Goal: Transaction & Acquisition: Purchase product/service

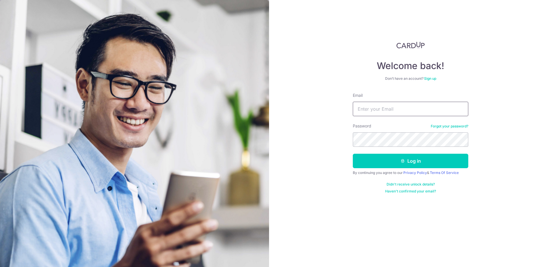
click at [375, 109] on input "Email" at bounding box center [411, 109] width 116 height 14
type input "n"
type input "[EMAIL_ADDRESS][DOMAIN_NAME]"
click at [353, 154] on button "Log in" at bounding box center [411, 161] width 116 height 14
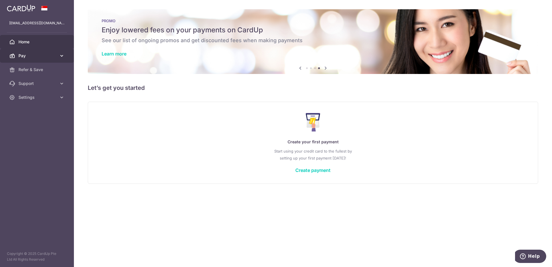
click at [53, 57] on span "Pay" at bounding box center [37, 56] width 38 height 6
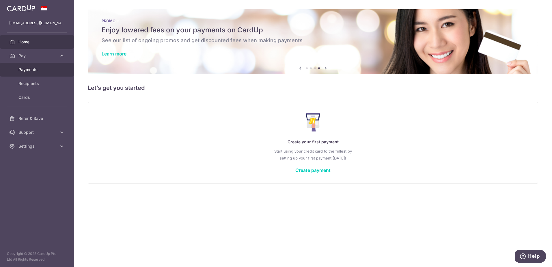
drag, startPoint x: 31, startPoint y: 71, endPoint x: 41, endPoint y: 71, distance: 10.1
click at [31, 71] on span "Payments" at bounding box center [37, 70] width 38 height 6
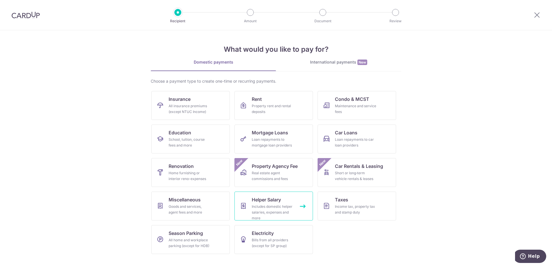
click at [269, 212] on div "Includes domestic helper salaries, expenses and more" at bounding box center [273, 212] width 42 height 17
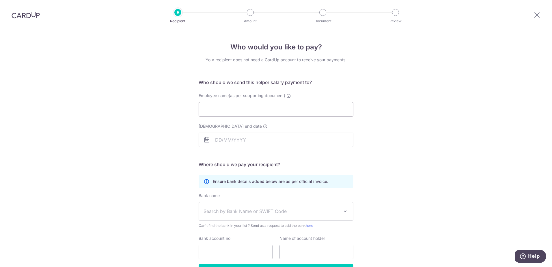
click at [256, 110] on input "Employee name(as per supporting document)" at bounding box center [276, 109] width 155 height 14
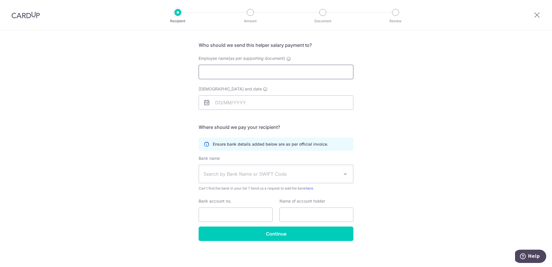
scroll to position [38, 0]
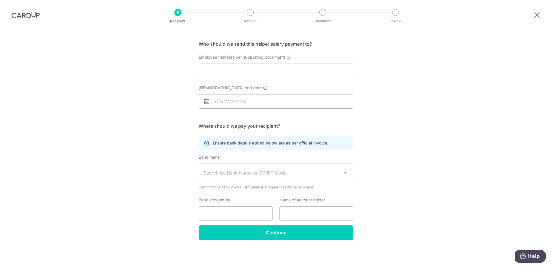
click at [35, 16] on img at bounding box center [26, 15] width 28 height 7
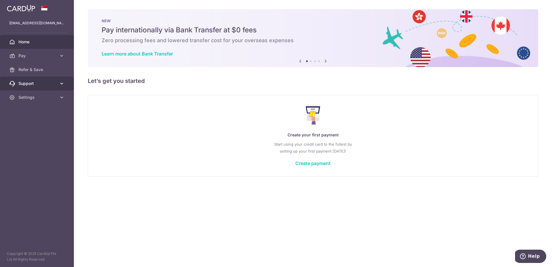
click at [34, 85] on span "Support" at bounding box center [37, 84] width 38 height 6
click at [38, 134] on span "Settings" at bounding box center [37, 132] width 38 height 6
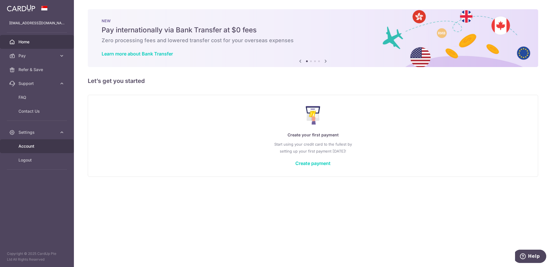
click at [43, 145] on span "Account" at bounding box center [37, 146] width 38 height 6
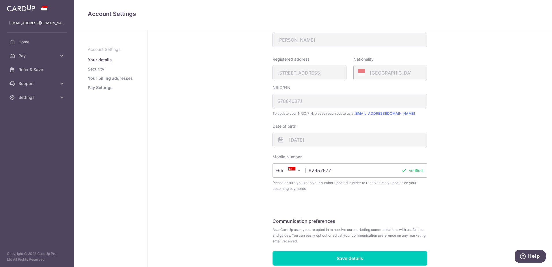
scroll to position [104, 0]
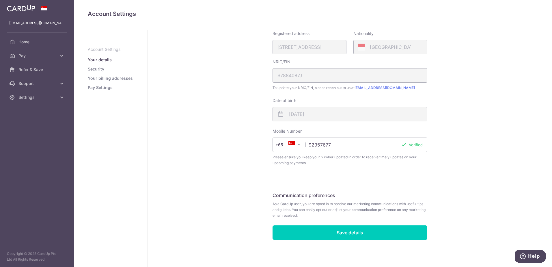
click at [95, 70] on link "Security" at bounding box center [96, 69] width 16 height 6
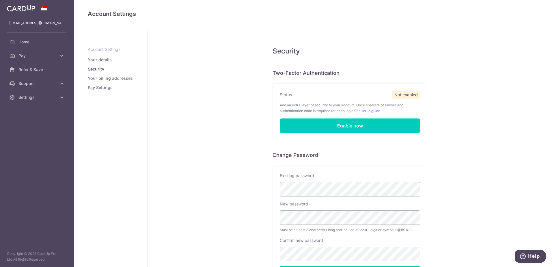
click at [103, 80] on link "Your billing addresses" at bounding box center [110, 78] width 45 height 6
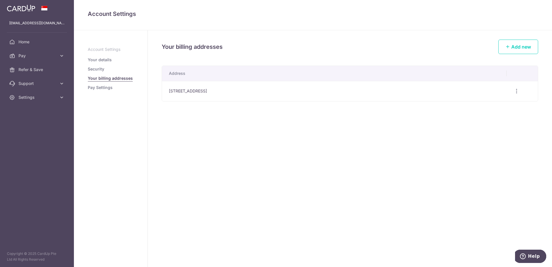
click at [93, 87] on link "Pay Settings" at bounding box center [100, 88] width 25 height 6
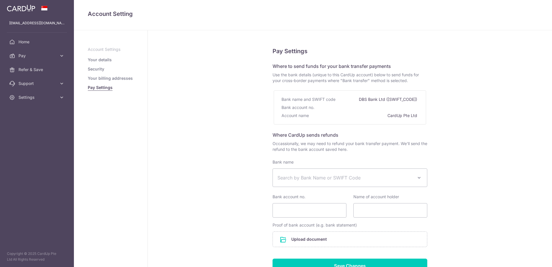
select select
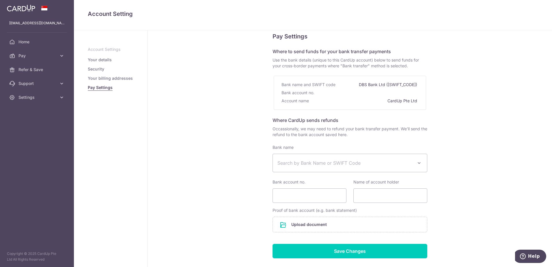
scroll to position [49, 0]
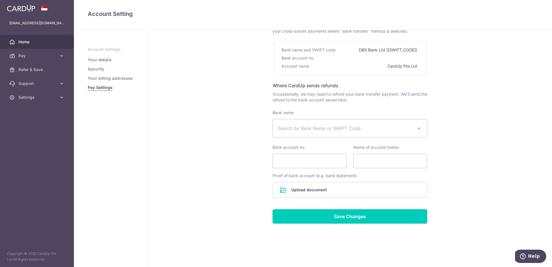
click at [31, 40] on span "Home" at bounding box center [37, 42] width 38 height 6
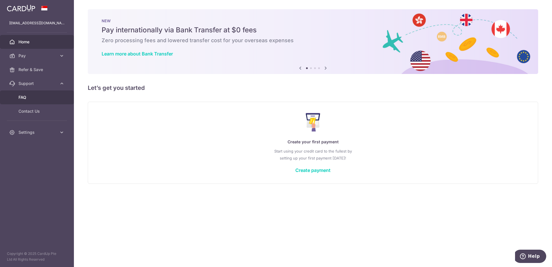
click at [54, 97] on span "FAQ" at bounding box center [37, 97] width 38 height 6
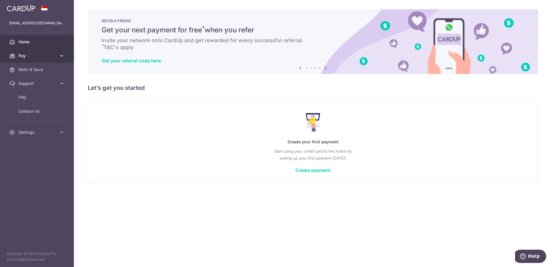
click at [34, 57] on span "Pay" at bounding box center [37, 56] width 38 height 6
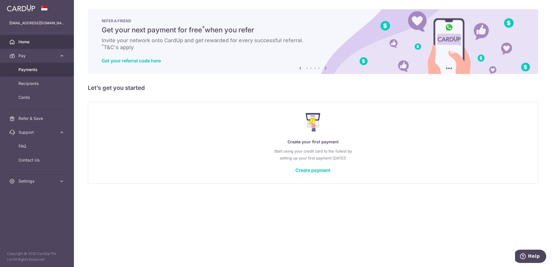
click at [32, 70] on span "Payments" at bounding box center [37, 70] width 38 height 6
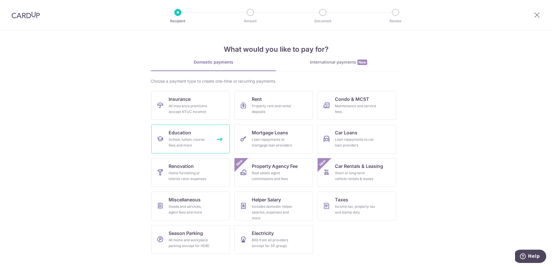
click at [200, 133] on link "Education School, tuition, course fees and more" at bounding box center [190, 138] width 79 height 29
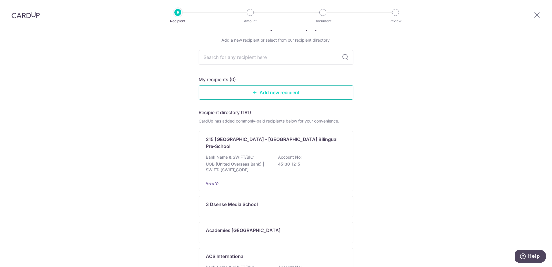
scroll to position [29, 0]
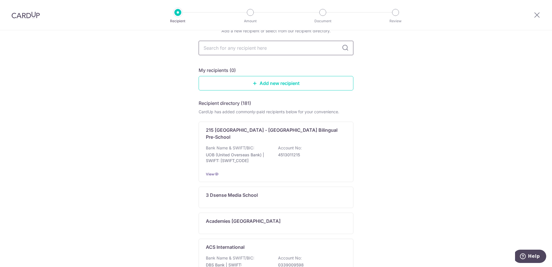
click at [233, 52] on input "text" at bounding box center [276, 48] width 155 height 14
type input "pace"
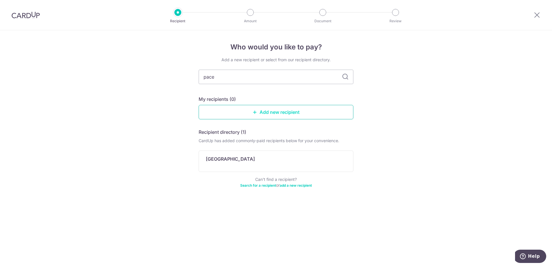
click at [284, 115] on link "Add new recipient" at bounding box center [276, 112] width 155 height 14
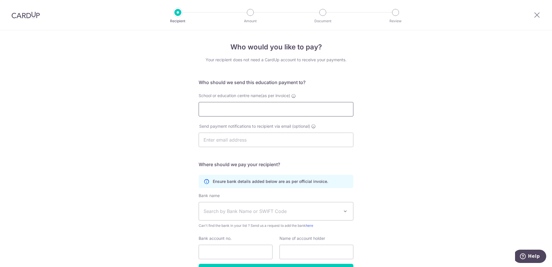
click at [283, 107] on input "School or education centre name(as per invoice)" at bounding box center [276, 109] width 155 height 14
type input "Pace Education"
click at [226, 135] on input "text" at bounding box center [276, 140] width 155 height 14
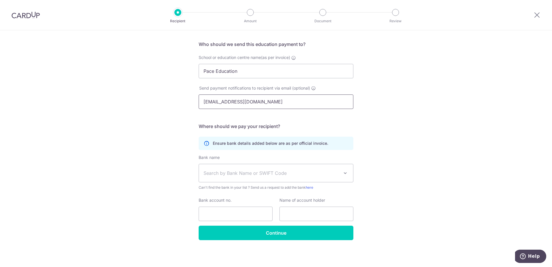
scroll to position [38, 0]
type input "uangweb@gmail.com"
click at [273, 166] on span "Search by Bank Name or SWIFT Code" at bounding box center [276, 173] width 154 height 18
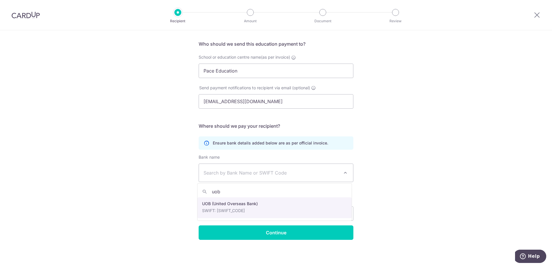
type input "uob"
select select "18"
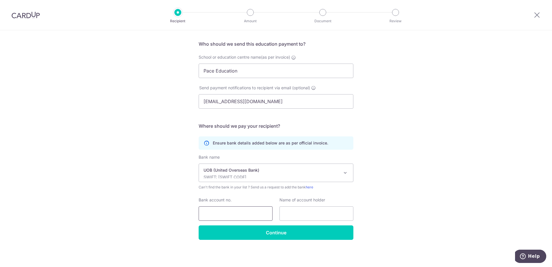
click at [248, 213] on input "Bank account no." at bounding box center [236, 213] width 74 height 14
type input "7093000262"
click at [325, 216] on input "text" at bounding box center [317, 213] width 74 height 14
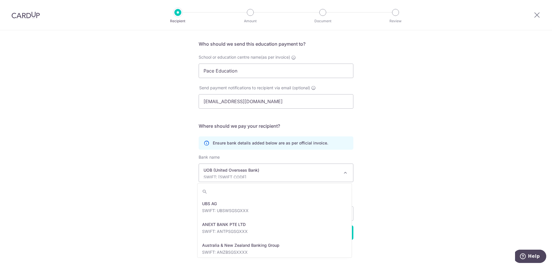
click at [311, 174] on p "SWIFT: UOVBSGSGXXX" at bounding box center [272, 177] width 136 height 6
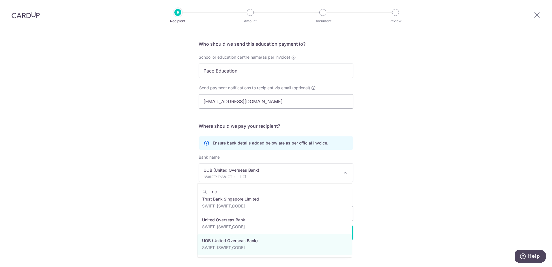
scroll to position [0, 0]
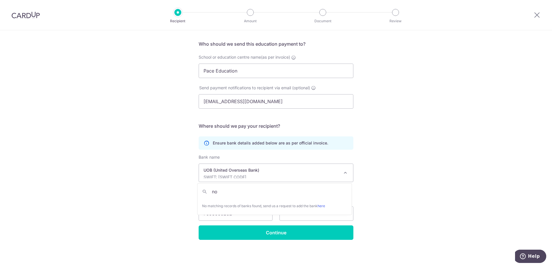
type input "n"
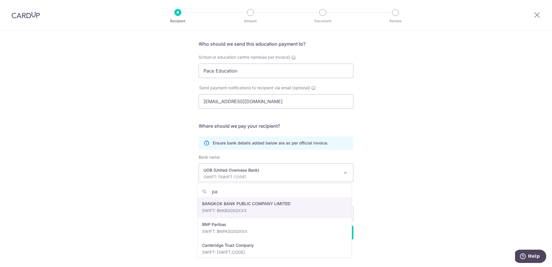
type input "p"
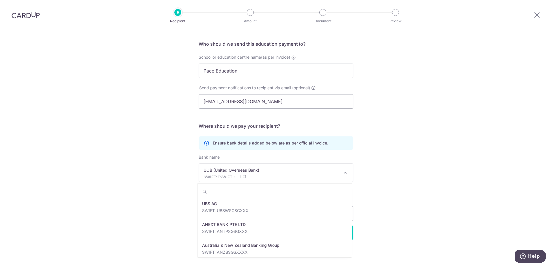
scroll to position [1248, 0]
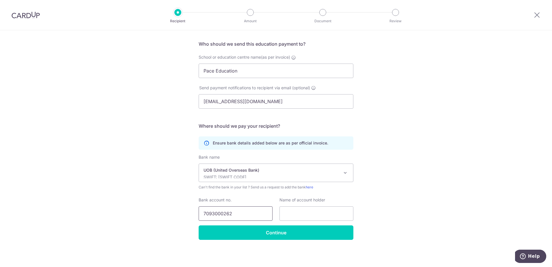
click at [213, 214] on input "7093000262" at bounding box center [236, 213] width 74 height 14
click at [301, 213] on input "text" at bounding box center [317, 213] width 74 height 14
type input "Pace Education"
click at [263, 231] on input "Continue" at bounding box center [276, 232] width 155 height 14
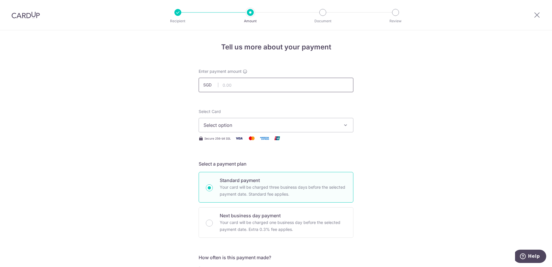
click at [295, 85] on input "text" at bounding box center [276, 85] width 155 height 14
type input "187.50"
click at [233, 120] on button "Select option" at bounding box center [276, 125] width 155 height 14
click at [232, 137] on link "Add credit card" at bounding box center [276, 141] width 154 height 10
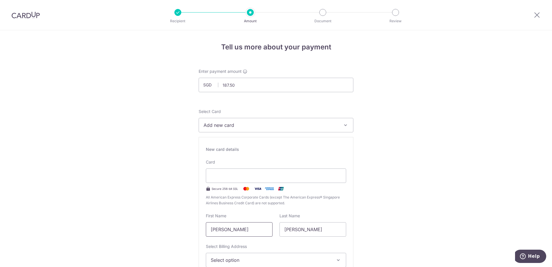
drag, startPoint x: 251, startPoint y: 228, endPoint x: 184, endPoint y: 228, distance: 67.3
type input "[PERSON_NAME]"
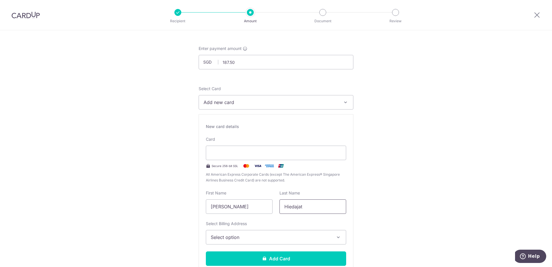
scroll to position [58, 0]
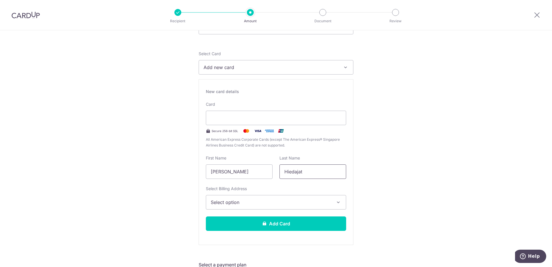
type input "Hiedajat"
click at [238, 201] on span "Select option" at bounding box center [271, 202] width 120 height 7
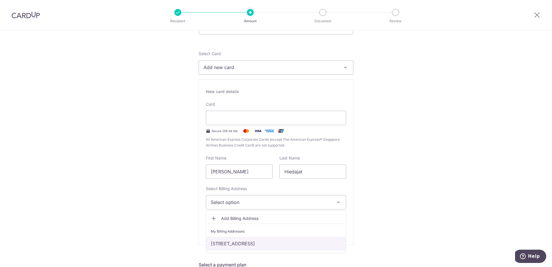
click at [250, 244] on link "[STREET_ADDRESS]" at bounding box center [276, 244] width 140 height 14
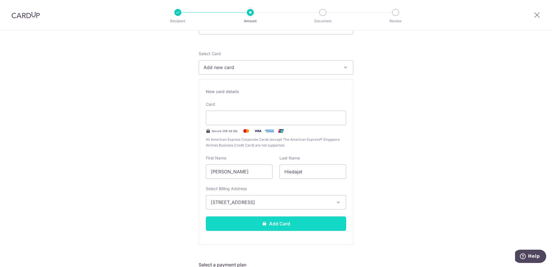
click at [280, 222] on button "Add Card" at bounding box center [276, 223] width 140 height 14
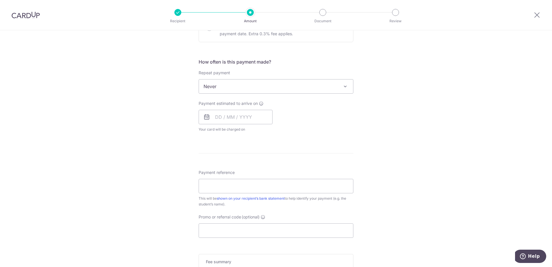
scroll to position [202, 0]
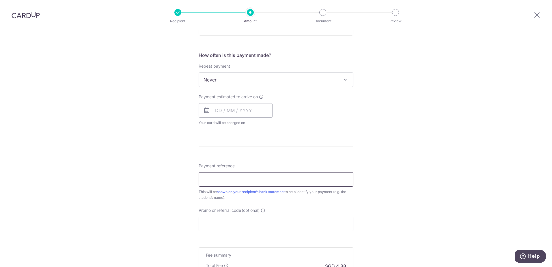
click at [296, 178] on input "Payment reference" at bounding box center [276, 179] width 155 height 14
type input "[PERSON_NAME]"
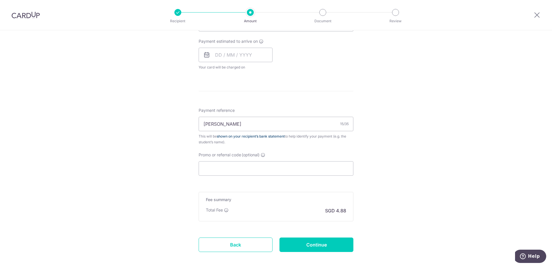
scroll to position [260, 0]
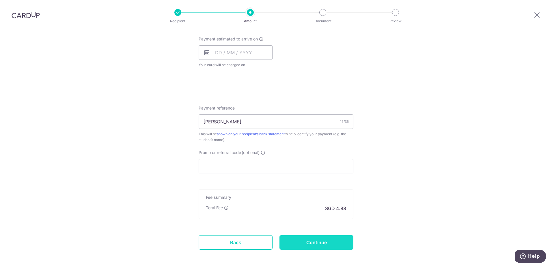
click at [325, 244] on input "Continue" at bounding box center [317, 242] width 74 height 14
type input "Create Schedule"
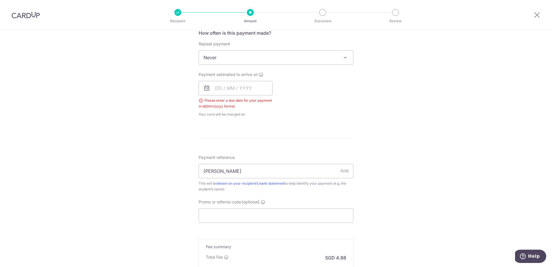
scroll to position [205, 0]
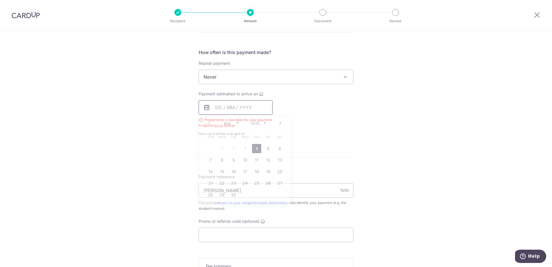
click at [215, 104] on input "text" at bounding box center [236, 107] width 74 height 14
click at [256, 148] on link "4" at bounding box center [256, 148] width 9 height 9
type input "04/09/2025"
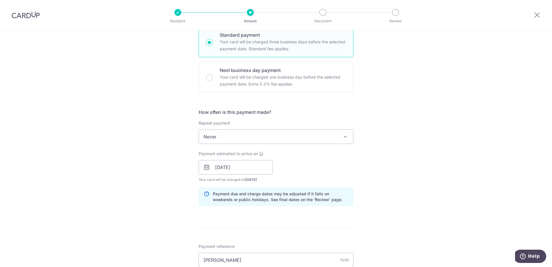
scroll to position [144, 0]
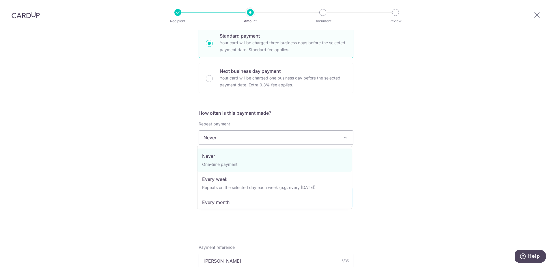
click at [248, 141] on span "Never" at bounding box center [276, 138] width 154 height 14
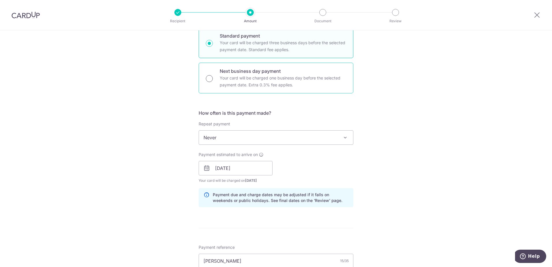
click at [210, 77] on input "Next business day payment Your card will be charged one business day before the…" at bounding box center [209, 78] width 7 height 7
radio input "true"
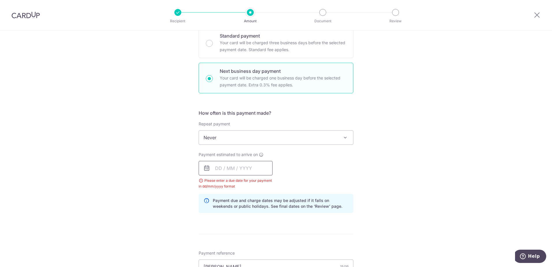
click at [229, 168] on input "text" at bounding box center [236, 168] width 74 height 14
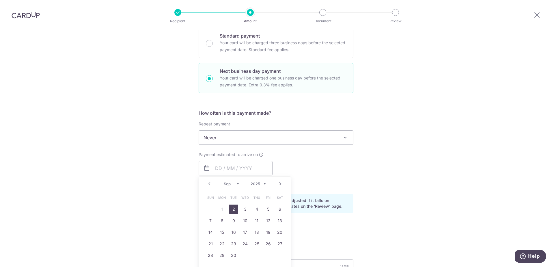
click at [467, 154] on div "Tell us more about your payment Enter payment amount SGD 187.50 187.50 Select C…" at bounding box center [276, 176] width 552 height 580
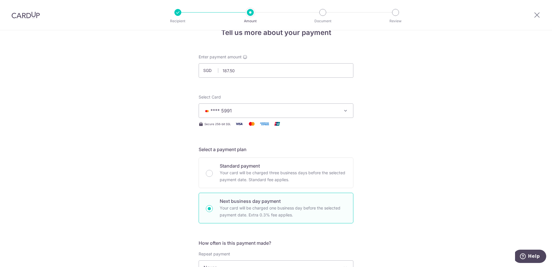
scroll to position [29, 0]
